Goal: Navigation & Orientation: Find specific page/section

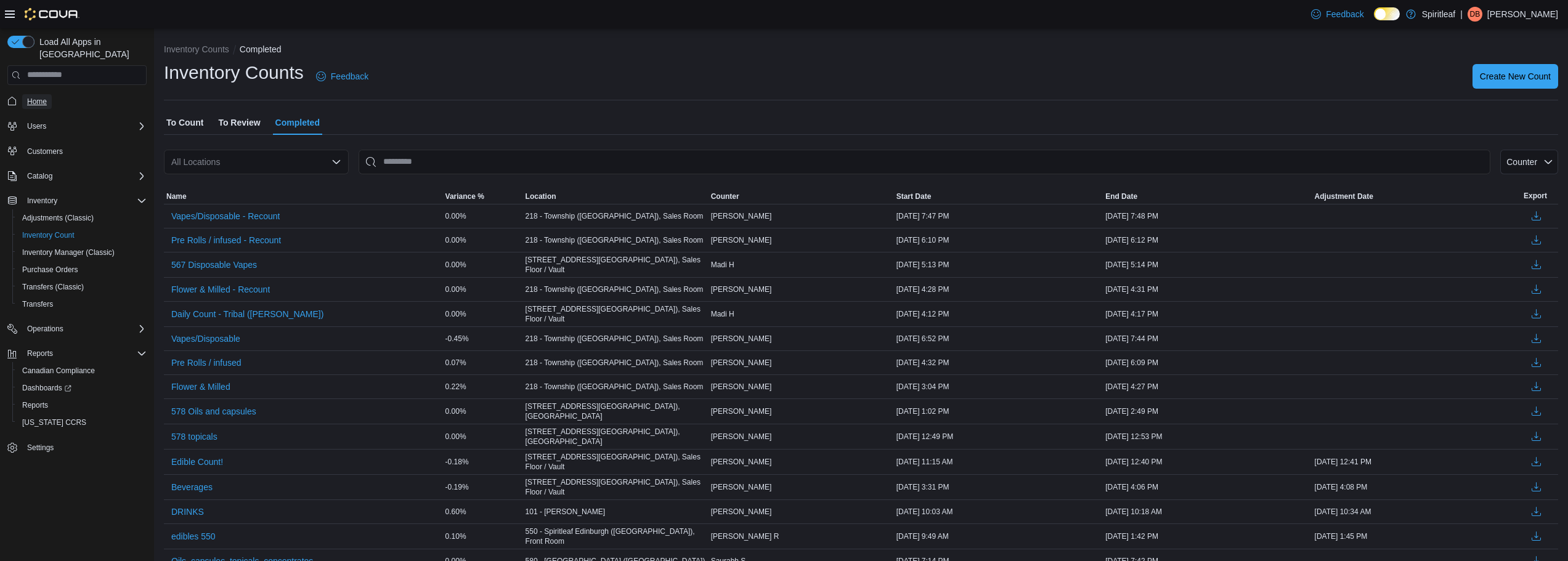
click at [41, 97] on span "Home" at bounding box center [37, 102] width 19 height 10
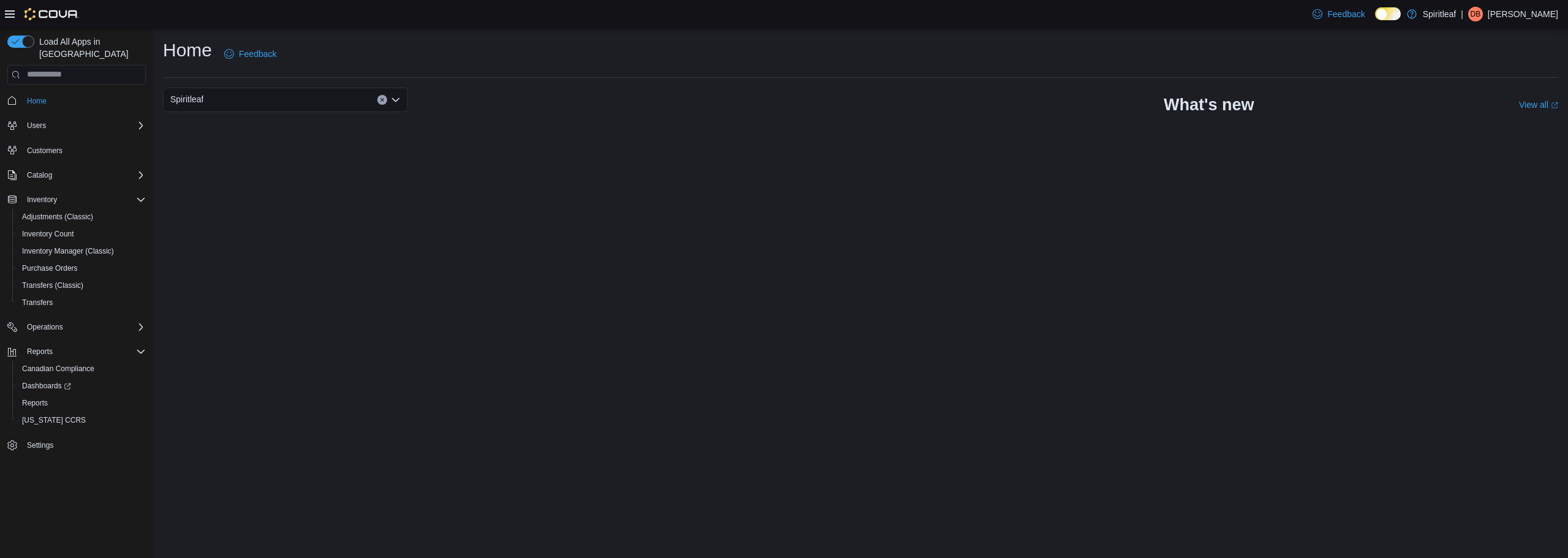
click at [73, 93] on span "Home" at bounding box center [84, 101] width 124 height 15
